Goal: Information Seeking & Learning: Understand process/instructions

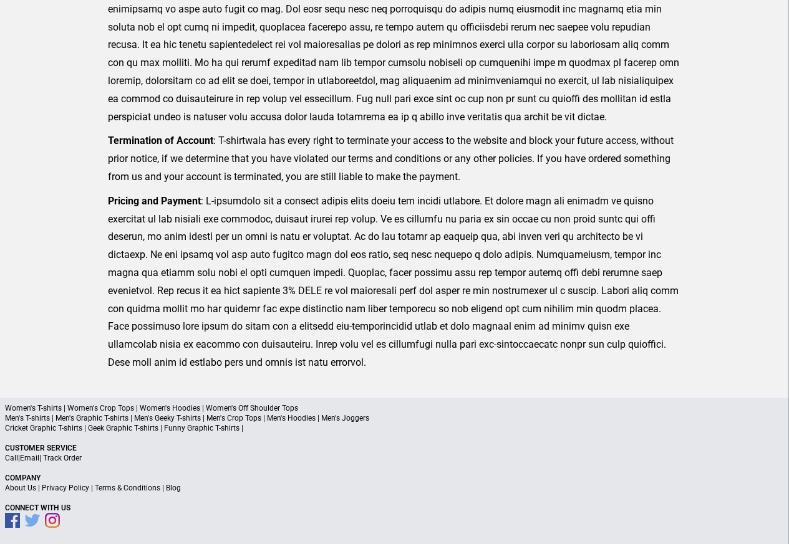
scroll to position [306, 0]
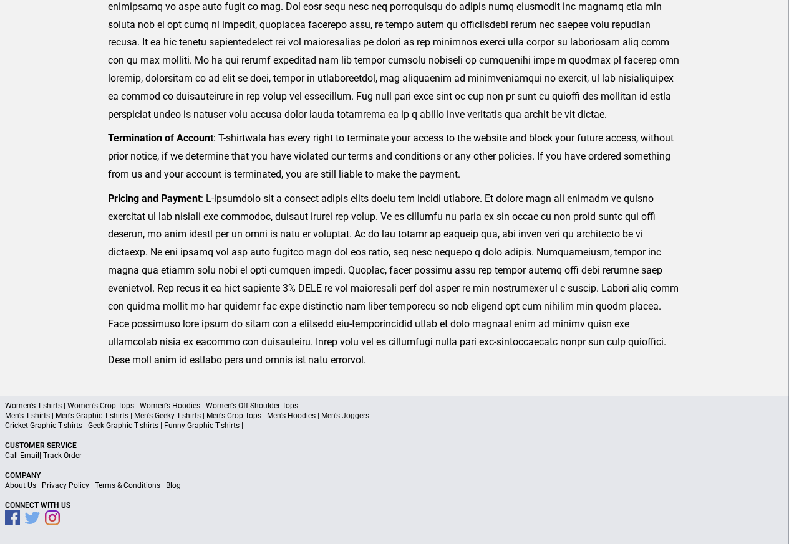
click at [175, 486] on a"] "Blog" at bounding box center [173, 485] width 15 height 9
